Goal: Task Accomplishment & Management: Complete application form

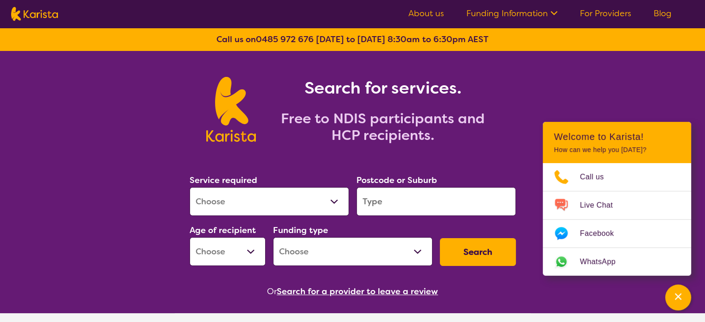
click at [605, 12] on link "For Providers" at bounding box center [605, 13] width 51 height 11
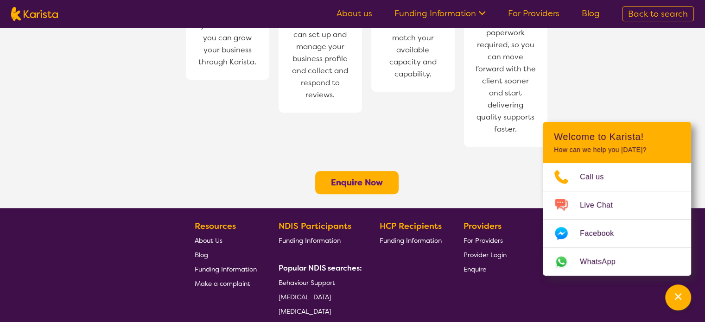
scroll to position [797, 0]
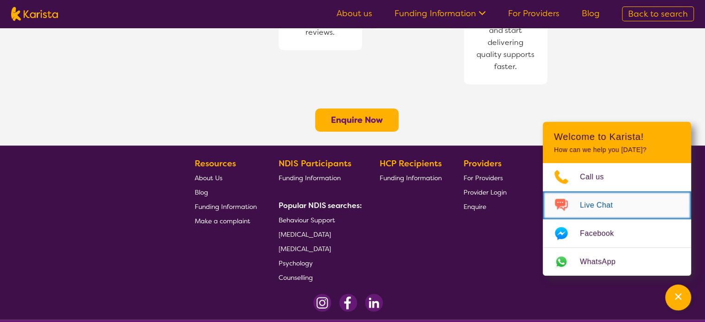
click at [599, 202] on span "Live Chat" at bounding box center [602, 205] width 44 height 14
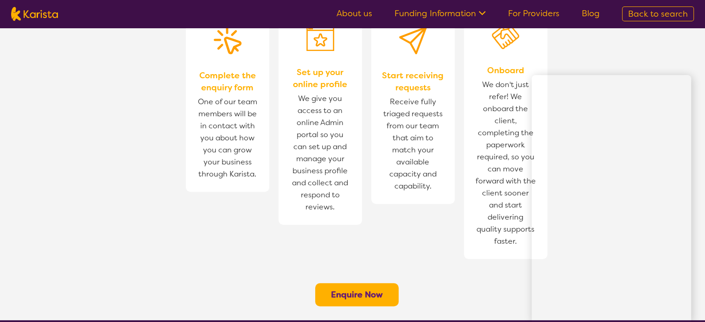
scroll to position [649, 0]
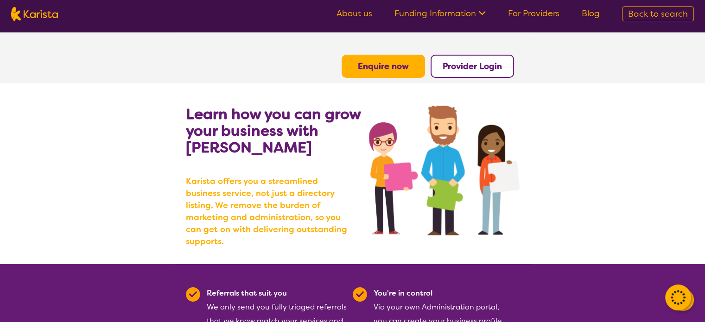
click at [387, 70] on b "Enquire now" at bounding box center [383, 66] width 51 height 11
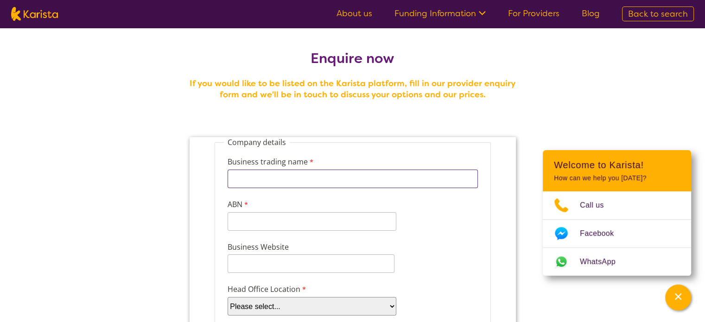
click at [306, 179] on input "Business trading name" at bounding box center [352, 179] width 250 height 19
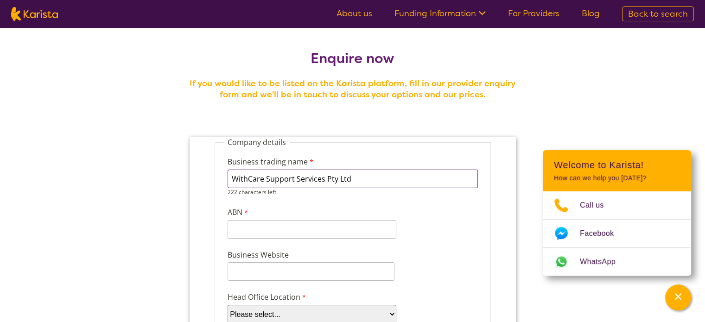
type input "WithCare Support Services Pty Ltd"
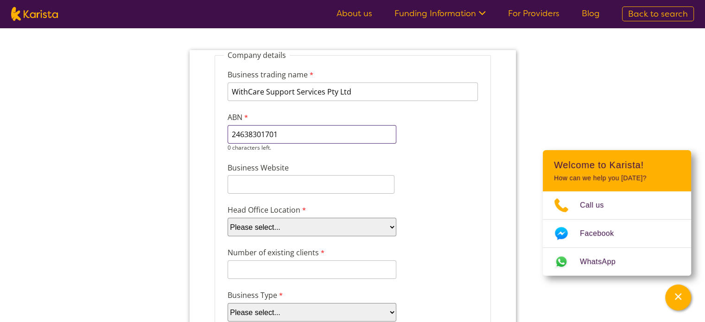
scroll to position [108, 0]
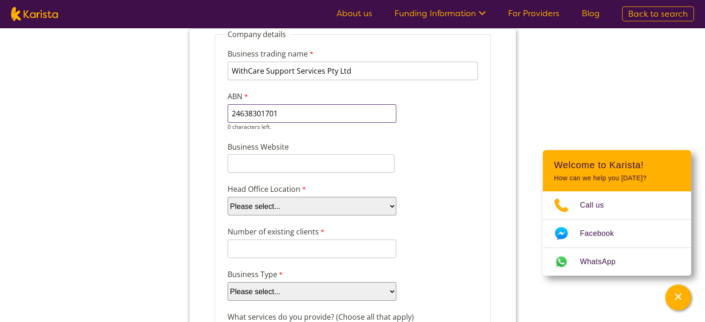
type input "24638301701"
click at [271, 162] on input "Business Website" at bounding box center [310, 163] width 167 height 19
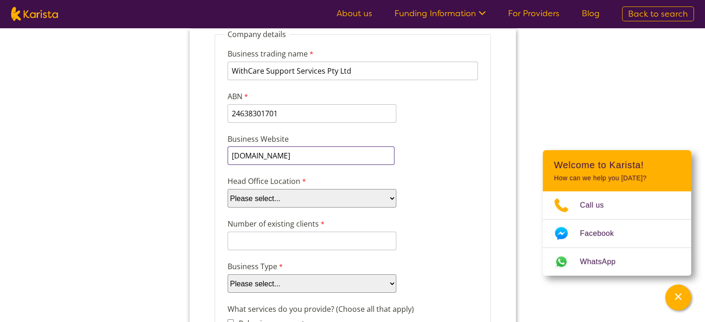
type input "www.withcaress.com.au"
click at [281, 201] on select "Please select... ACT NSW NT QLD SA TAS VIC WA" at bounding box center [311, 198] width 169 height 19
select select "tfa_100"
click at [227, 189] on select "Please select... ACT NSW NT QLD SA TAS VIC WA" at bounding box center [311, 198] width 169 height 19
click at [422, 219] on div "Number of existing clients 8 characters left." at bounding box center [352, 234] width 258 height 36
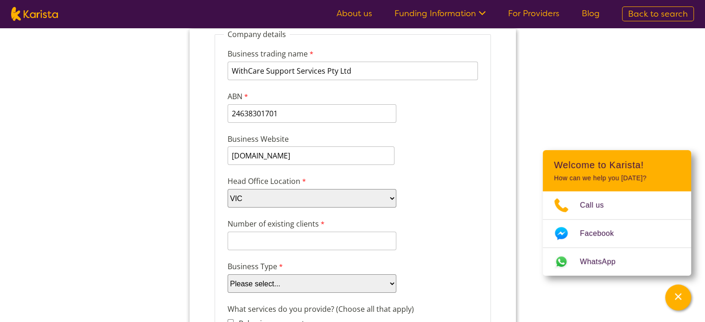
scroll to position [216, 0]
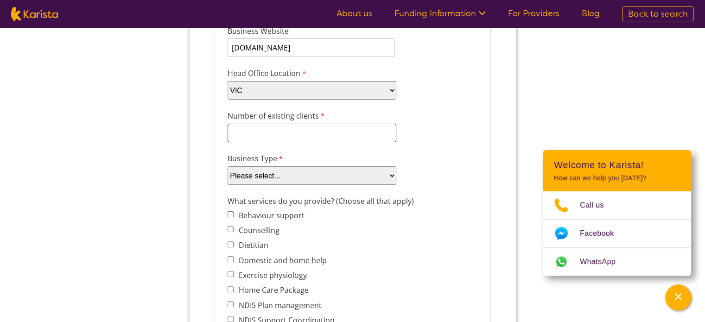
click at [318, 131] on input "Number of existing clients" at bounding box center [311, 133] width 169 height 19
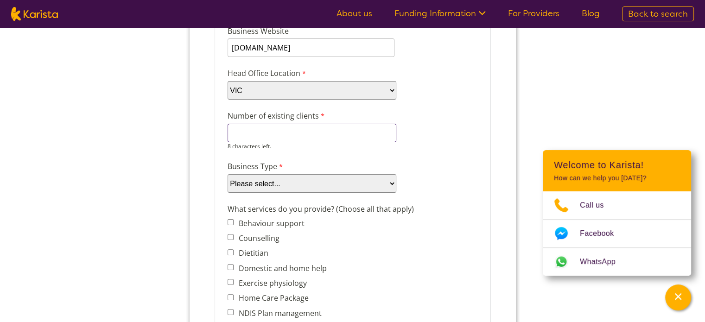
click at [319, 129] on input "Number of existing clients" at bounding box center [311, 133] width 169 height 19
type input "13"
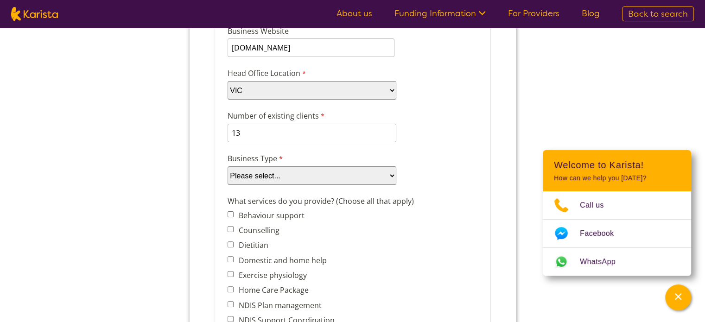
scroll to position [325, 0]
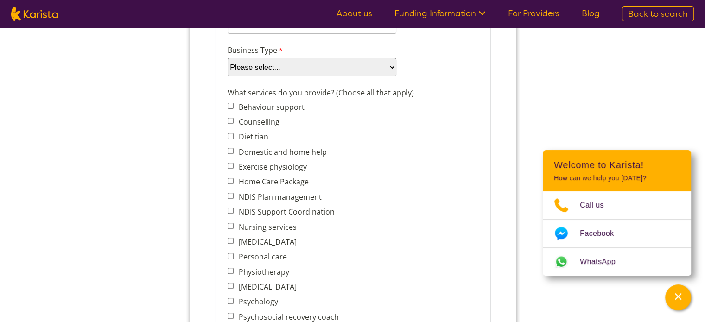
click at [320, 61] on select "Please select... Company Individual/Sole Trader Other (please specify)" at bounding box center [311, 67] width 169 height 19
select select "tfa_87"
click at [227, 76] on select "Please select... Company Individual/Sole Trader Other (please specify)" at bounding box center [311, 67] width 169 height 19
click at [227, 253] on input "Personal care" at bounding box center [230, 256] width 6 height 6
checkbox input "true"
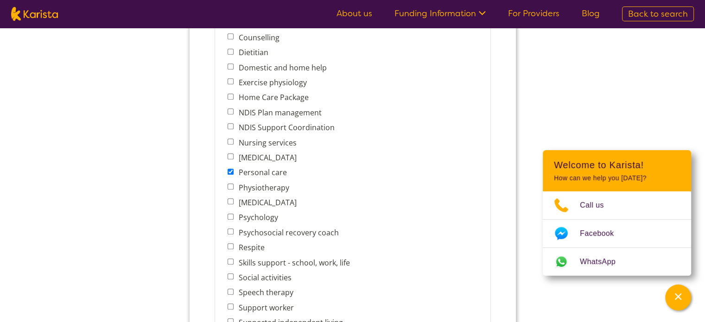
scroll to position [426, 0]
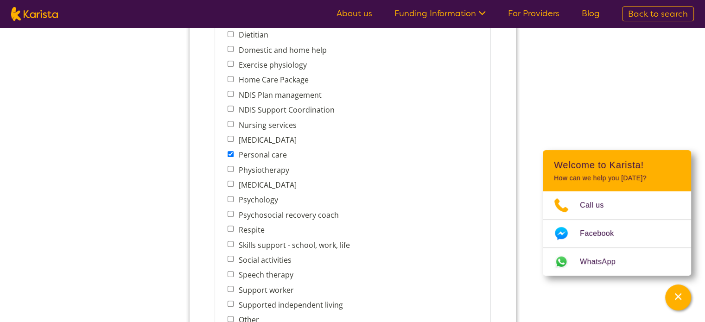
click at [230, 76] on input "Home Care Package" at bounding box center [230, 79] width 6 height 6
checkbox input "true"
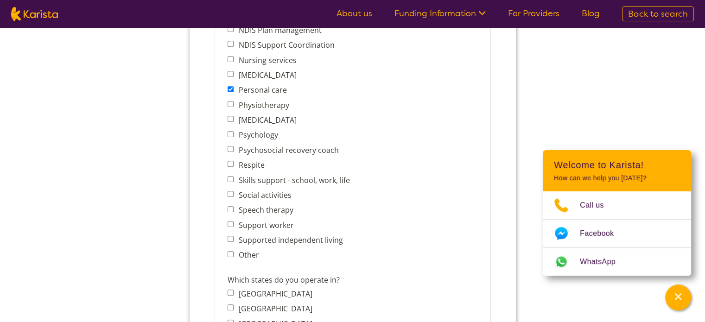
scroll to position [501, 0]
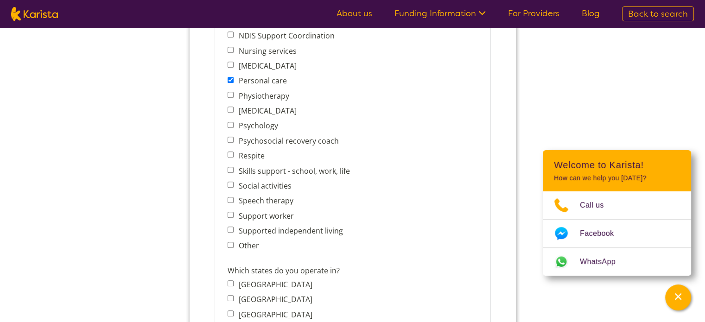
click at [230, 227] on input "Supported independent living" at bounding box center [230, 230] width 6 height 6
checkbox input "true"
click at [231, 242] on input "Other" at bounding box center [230, 245] width 6 height 6
checkbox input "true"
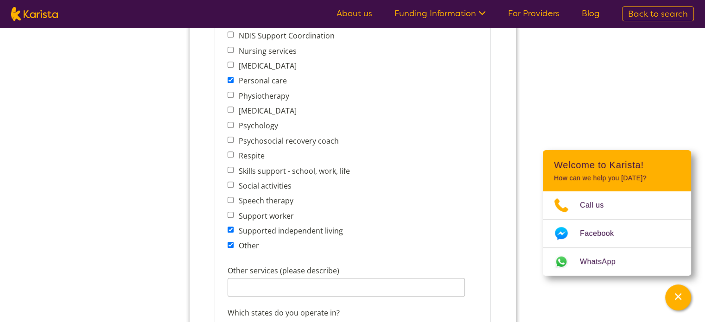
click at [232, 152] on input "Respite" at bounding box center [230, 155] width 6 height 6
checkbox input "true"
click at [230, 182] on input "Social activities" at bounding box center [230, 185] width 6 height 6
checkbox input "true"
click at [270, 278] on input "Other services (please describe)" at bounding box center [345, 287] width 237 height 19
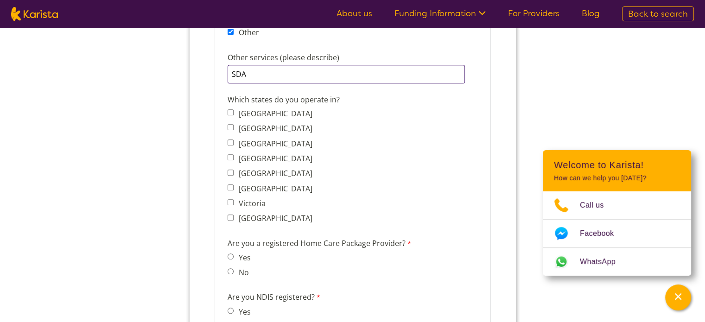
scroll to position [717, 0]
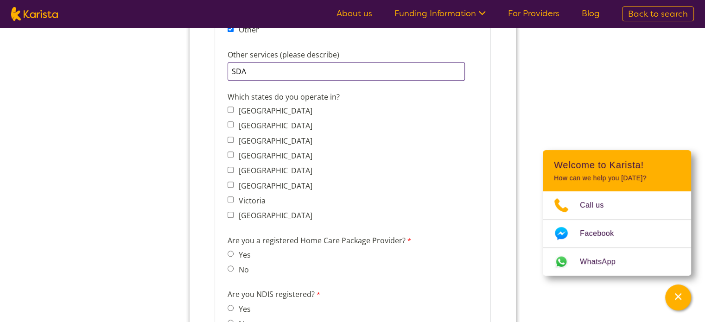
type input "SDA"
click at [231, 197] on input "Victoria" at bounding box center [230, 200] width 6 height 6
checkbox input "true"
click at [230, 266] on input "No" at bounding box center [230, 269] width 6 height 6
radio input "true"
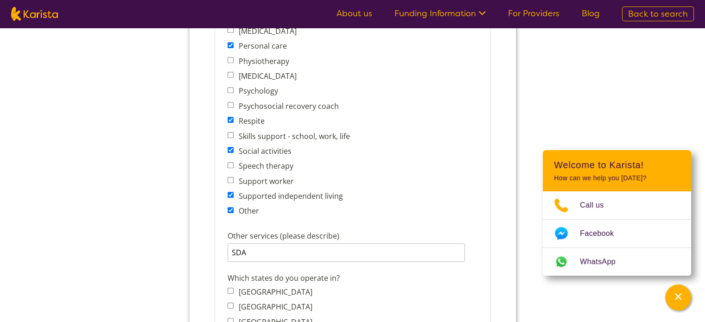
scroll to position [392, 0]
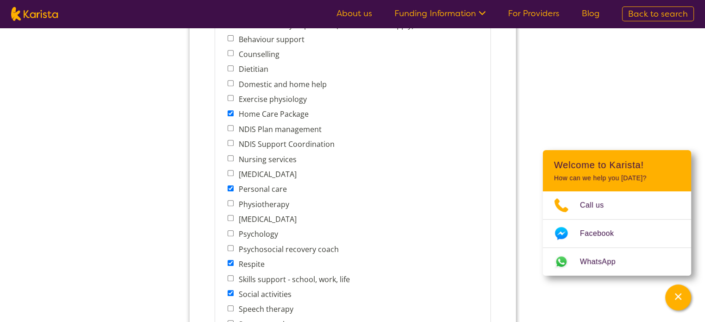
click at [231, 110] on input "Home Care Package" at bounding box center [230, 113] width 6 height 6
checkbox input "false"
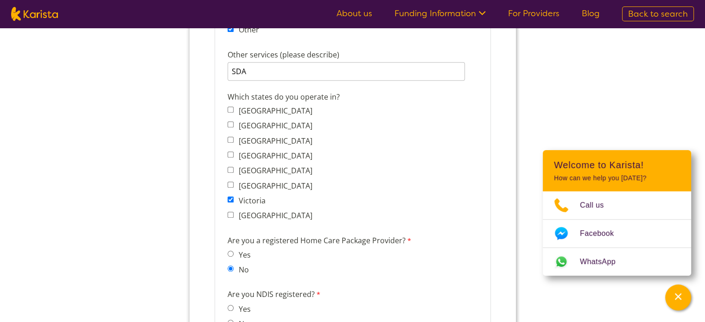
scroll to position [825, 0]
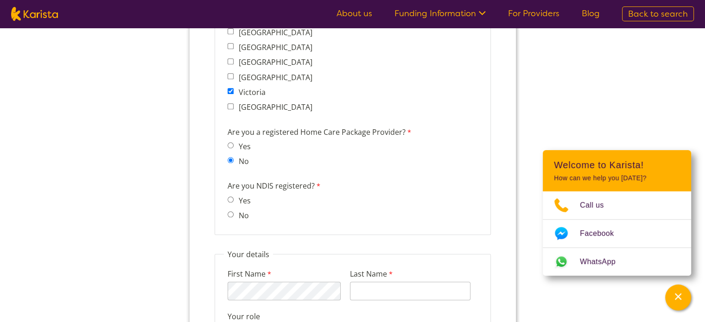
click at [232, 197] on input "Yes" at bounding box center [230, 200] width 6 height 6
radio input "true"
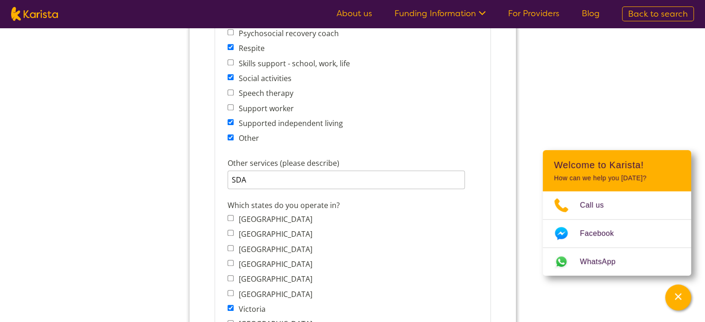
click at [231, 230] on input "New South Wales" at bounding box center [230, 233] width 6 height 6
checkbox input "true"
click at [231, 275] on input "South Australia" at bounding box center [230, 278] width 6 height 6
checkbox input "true"
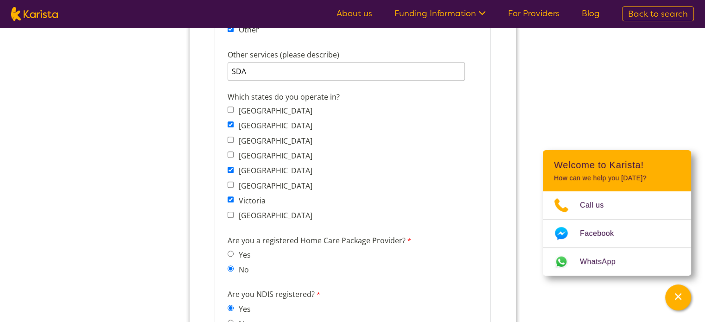
click at [231, 212] on input "Western Australia" at bounding box center [230, 215] width 6 height 6
checkbox input "true"
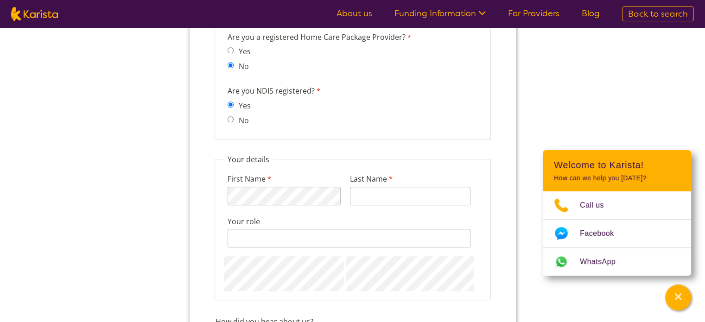
scroll to position [933, 0]
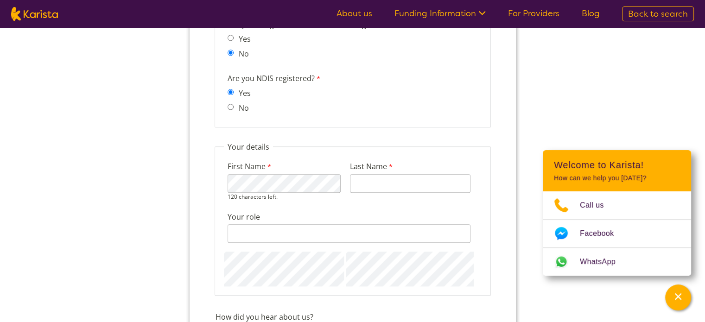
type input "Ahmad"
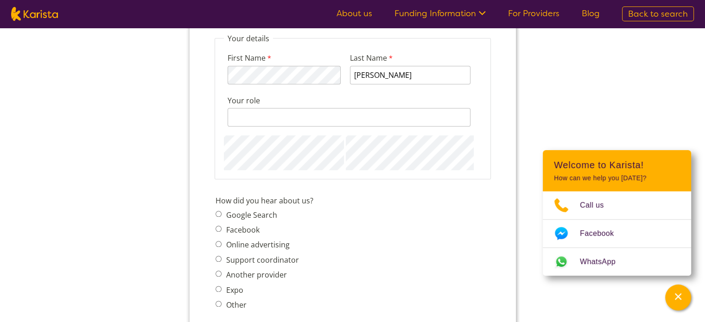
click at [218, 208] on span "Google Search Facebook Online advertising Support coordinator Another provider …" at bounding box center [259, 259] width 89 height 103
click at [216, 211] on input "Google Search" at bounding box center [218, 214] width 6 height 6
radio input "true"
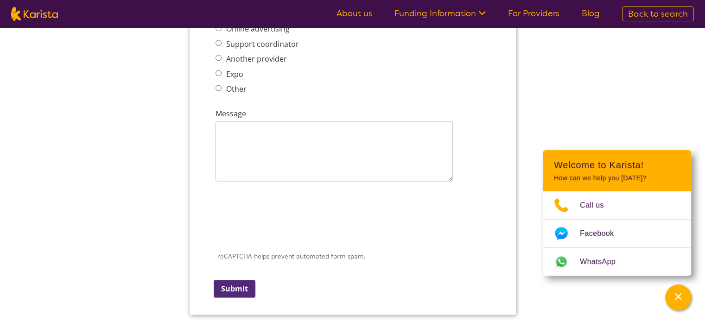
scroll to position [933, 0]
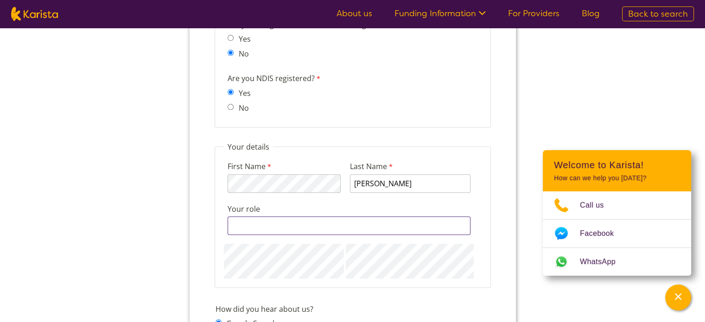
click at [269, 216] on input "Your role" at bounding box center [348, 225] width 243 height 19
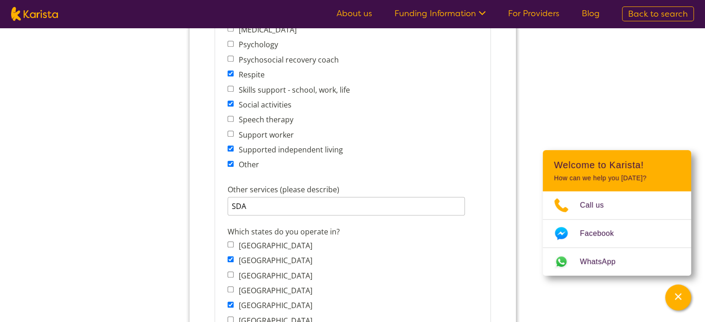
scroll to position [608, 0]
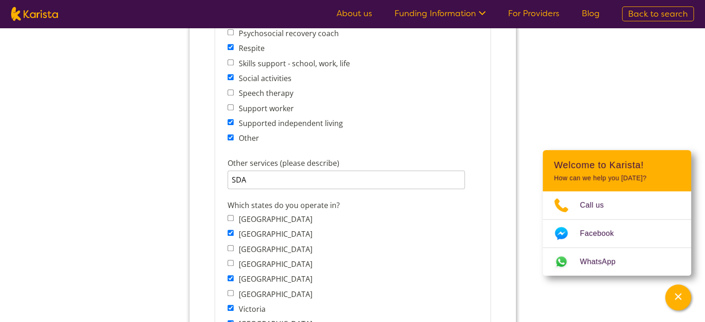
type input "Director"
click at [229, 260] on input "Queensland" at bounding box center [230, 263] width 6 height 6
checkbox input "true"
click at [231, 215] on input "Australian Capital Territory" at bounding box center [230, 218] width 6 height 6
checkbox input "true"
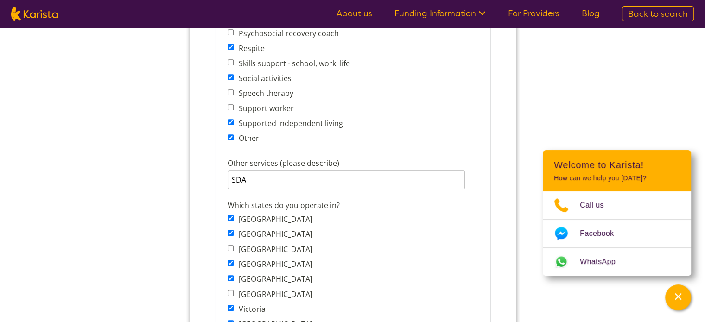
scroll to position [717, 0]
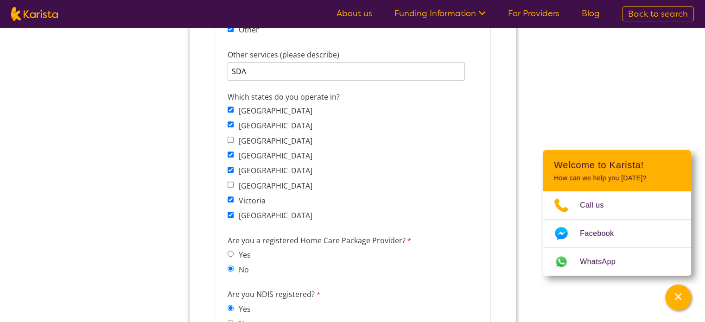
click at [229, 121] on input "New South Wales" at bounding box center [230, 124] width 6 height 6
checkbox input "false"
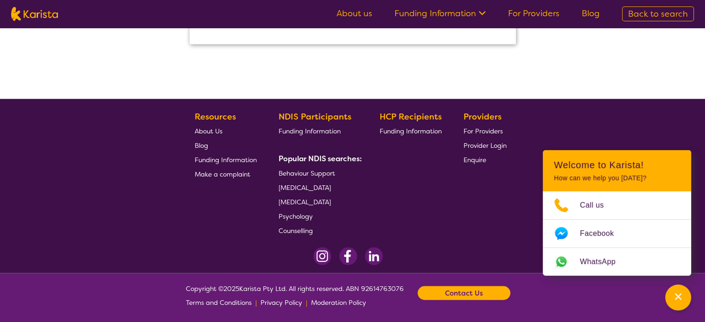
scroll to position [1313, 0]
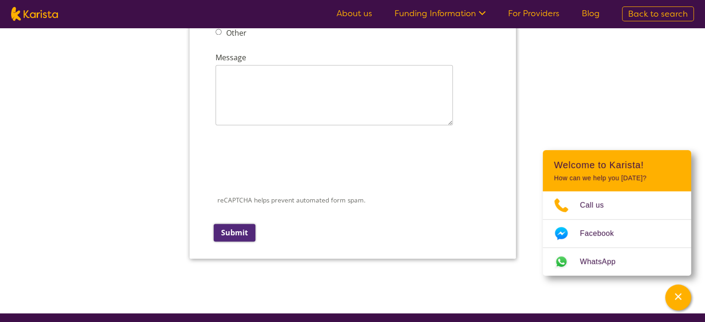
click at [240, 224] on input "Submit" at bounding box center [234, 233] width 42 height 18
